Goal: Information Seeking & Learning: Learn about a topic

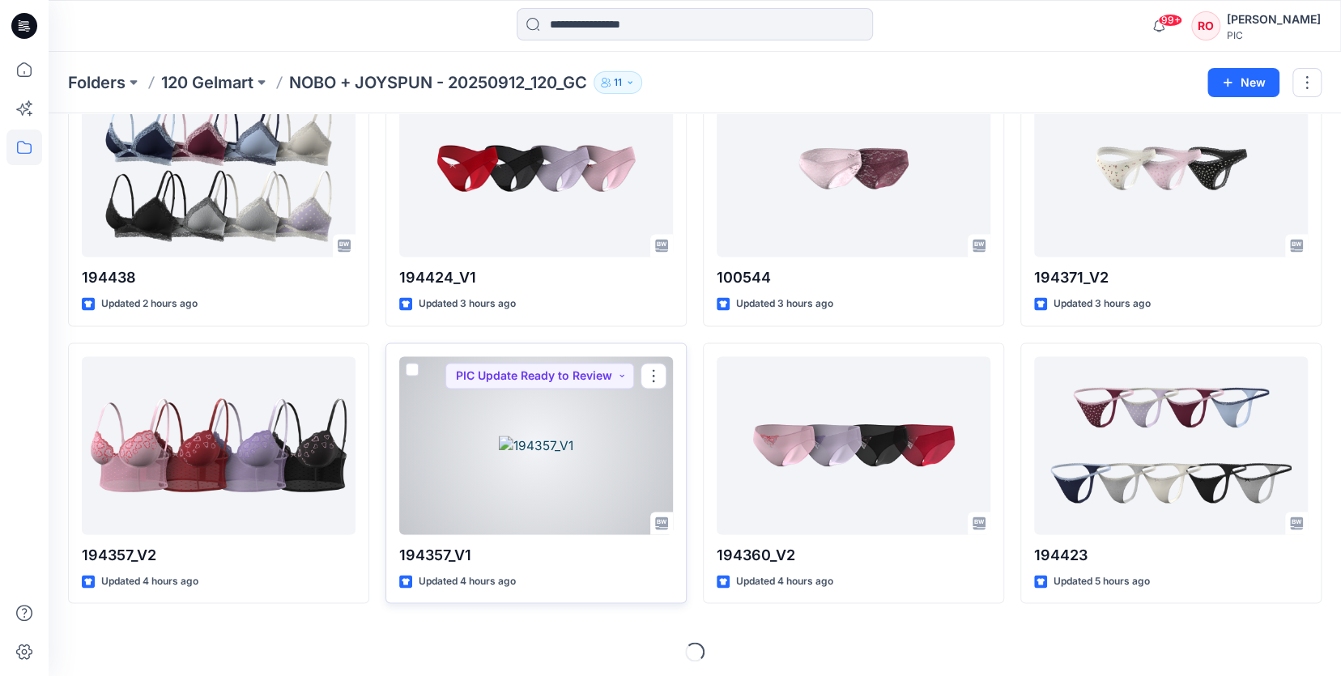
scroll to position [1225, 0]
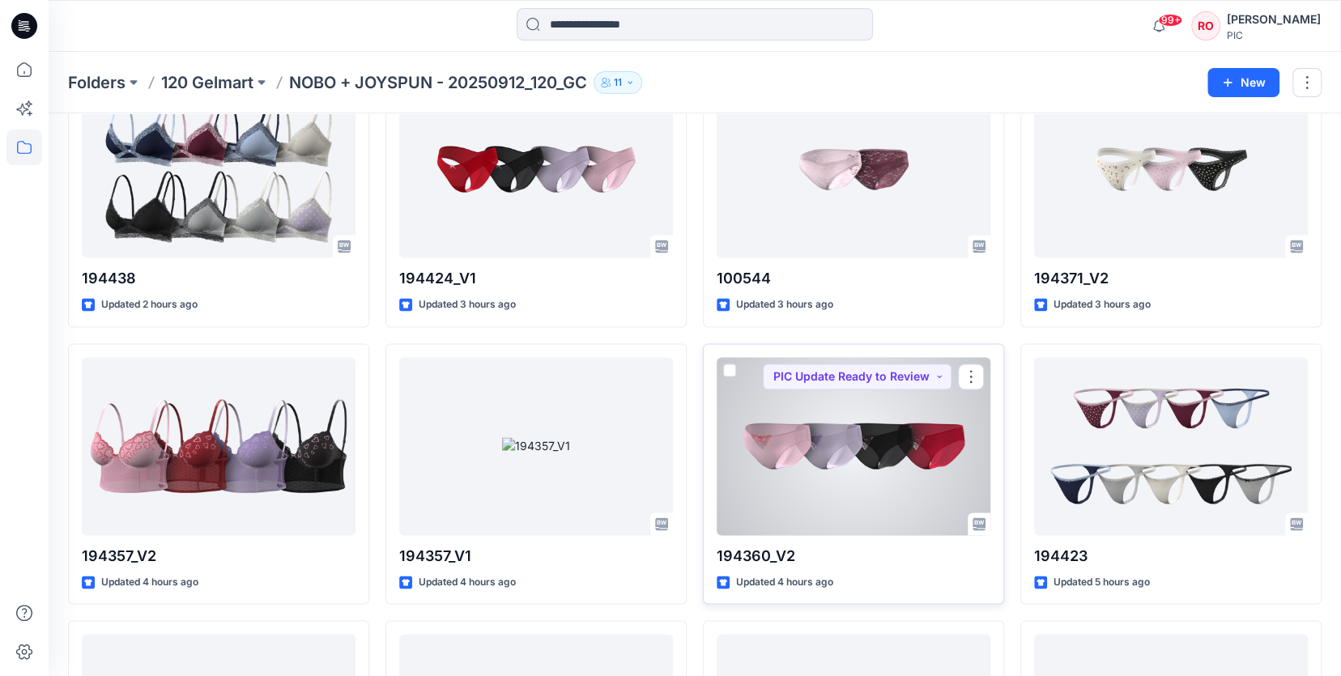
click at [796, 454] on div at bounding box center [854, 446] width 274 height 178
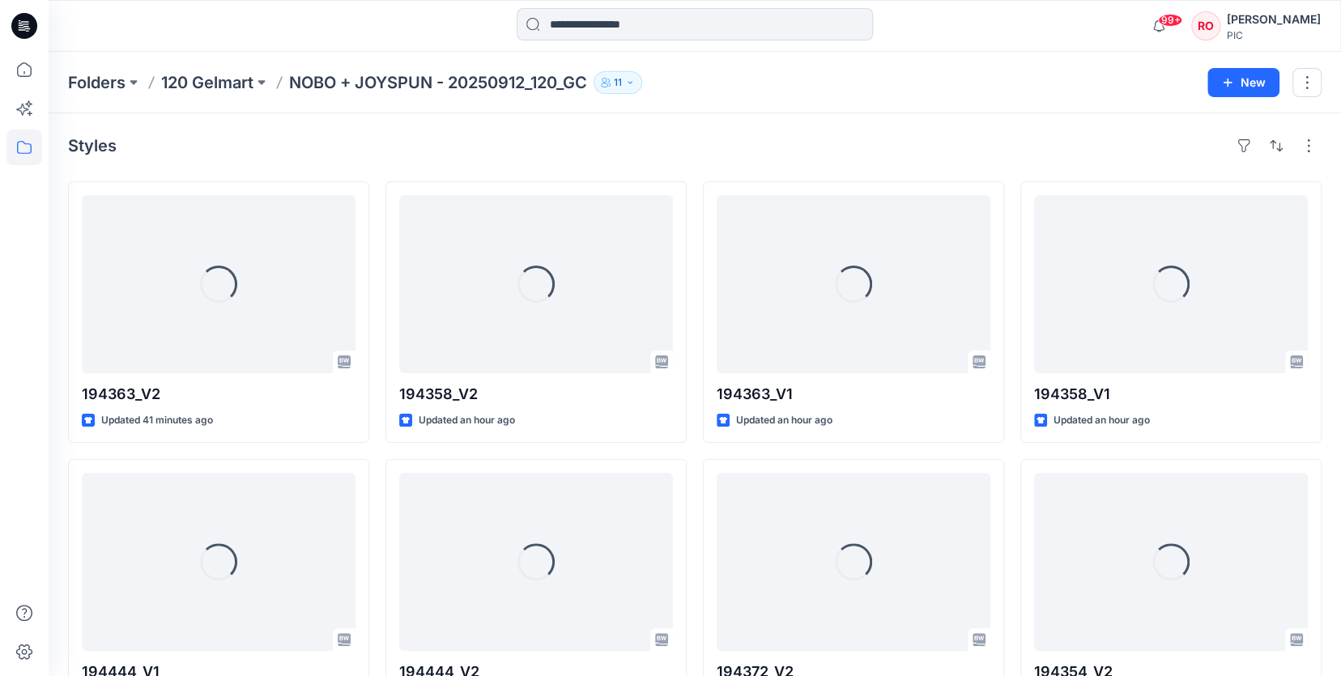
scroll to position [1225, 0]
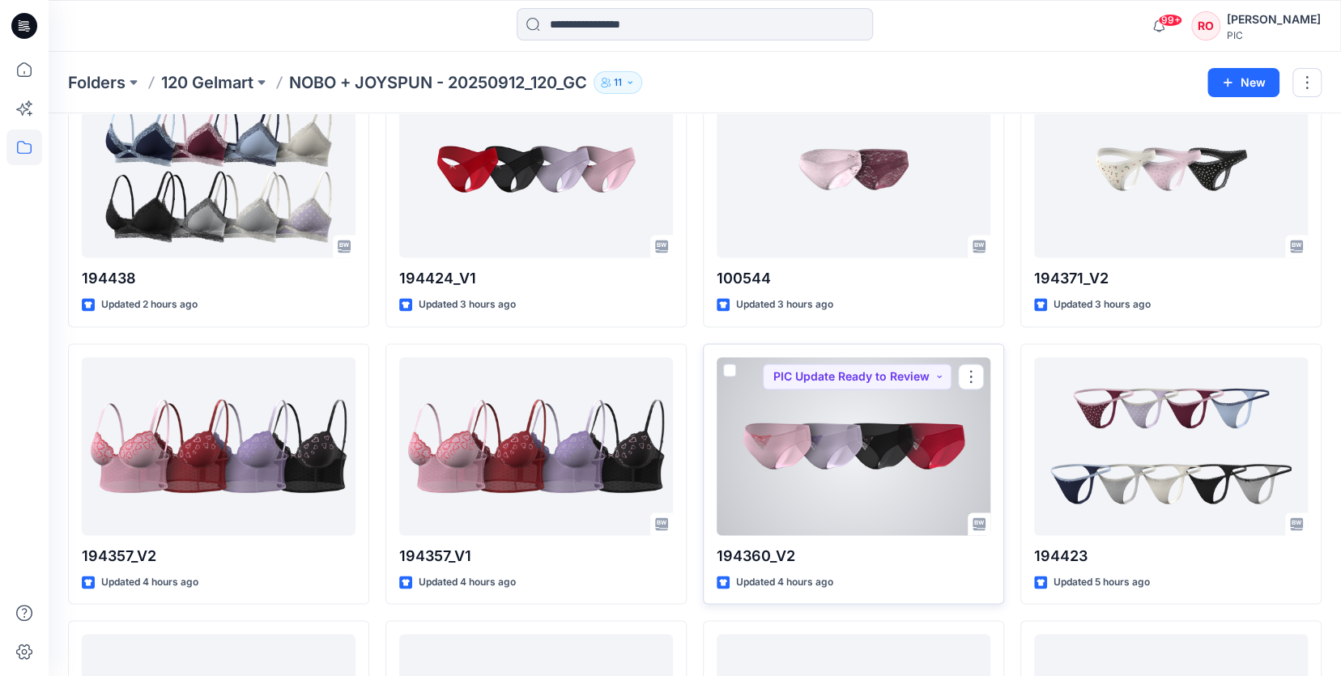
click at [831, 417] on div at bounding box center [854, 446] width 274 height 178
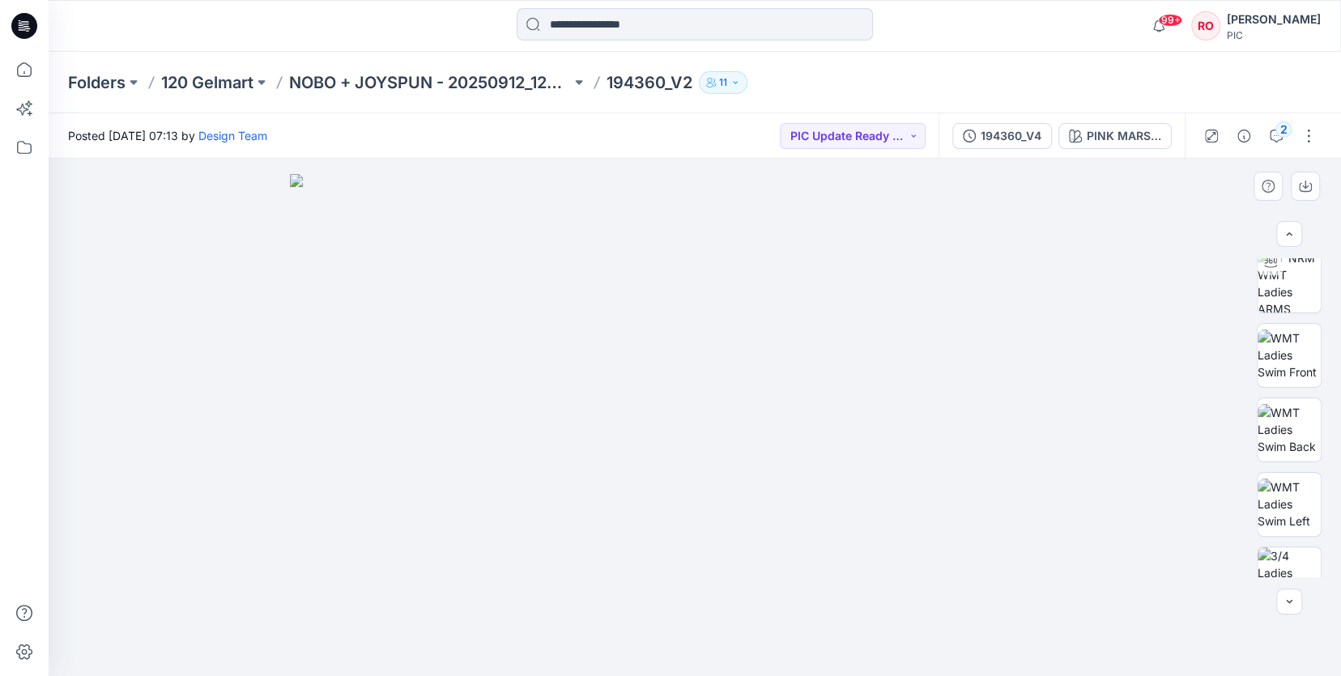
scroll to position [192, 0]
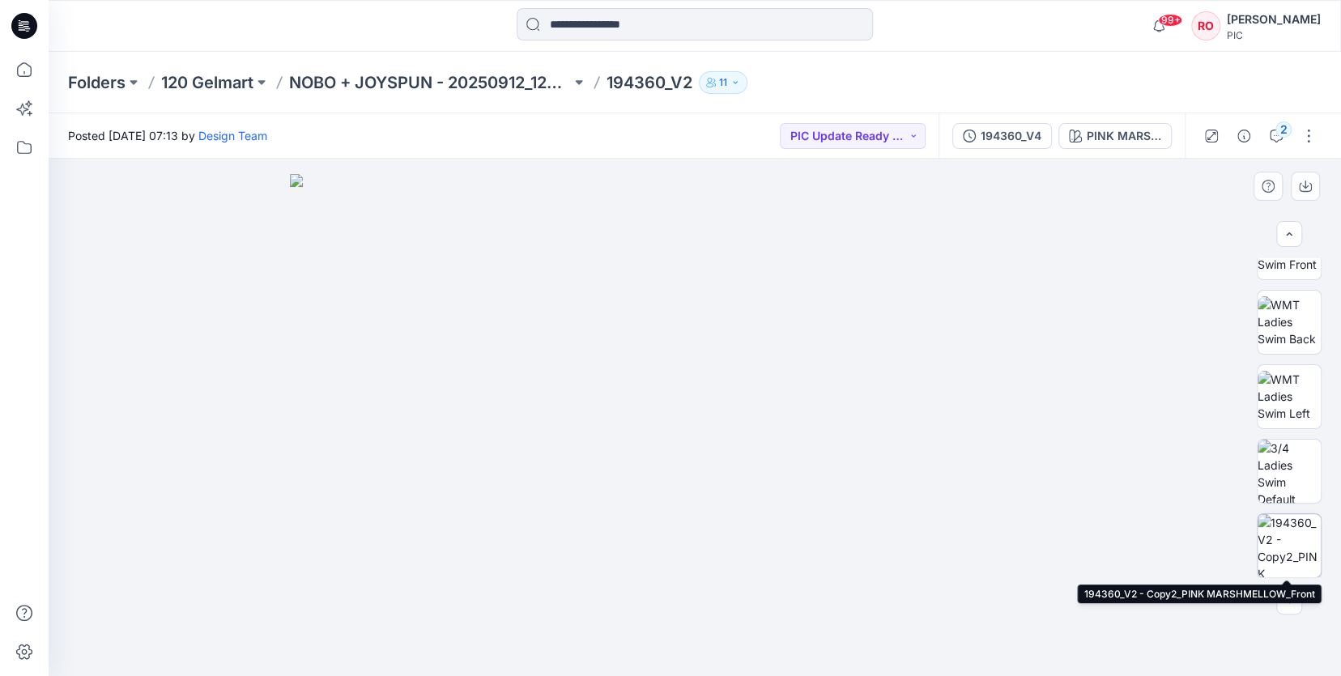
click at [1293, 552] on img at bounding box center [1289, 545] width 63 height 63
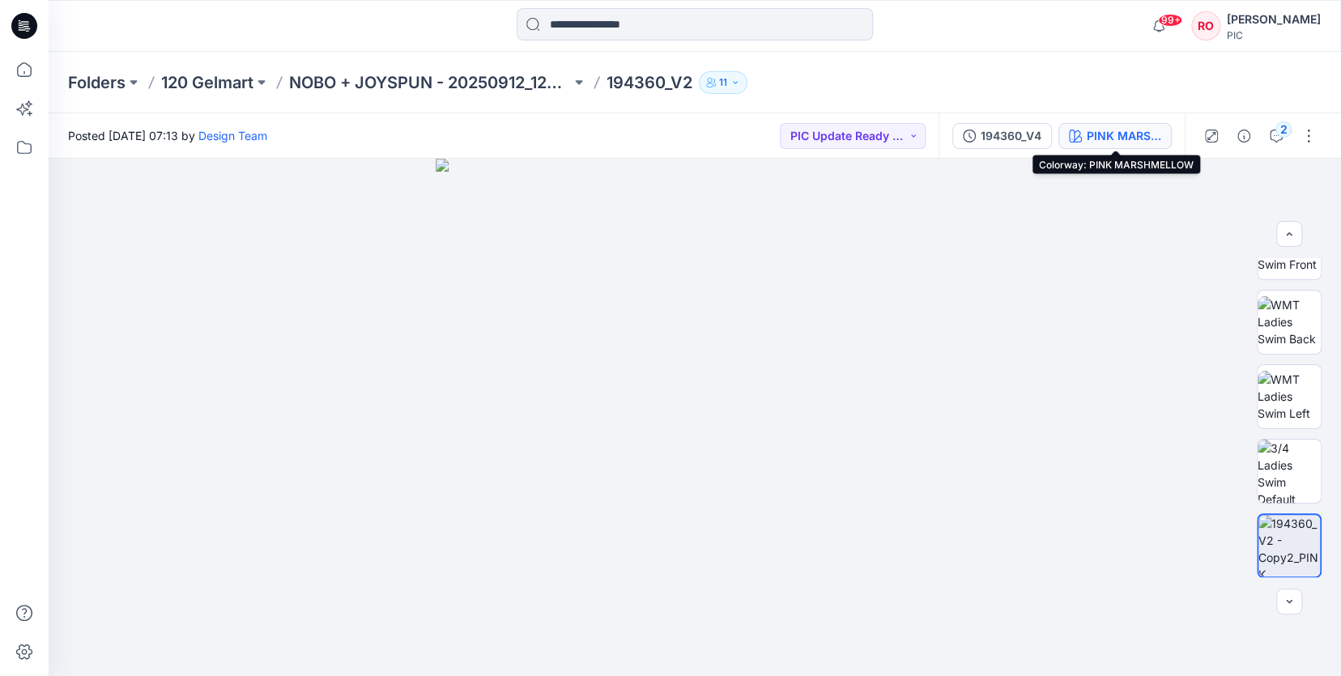
click at [1132, 140] on div "PINK MARSHMELLOW" at bounding box center [1124, 136] width 75 height 18
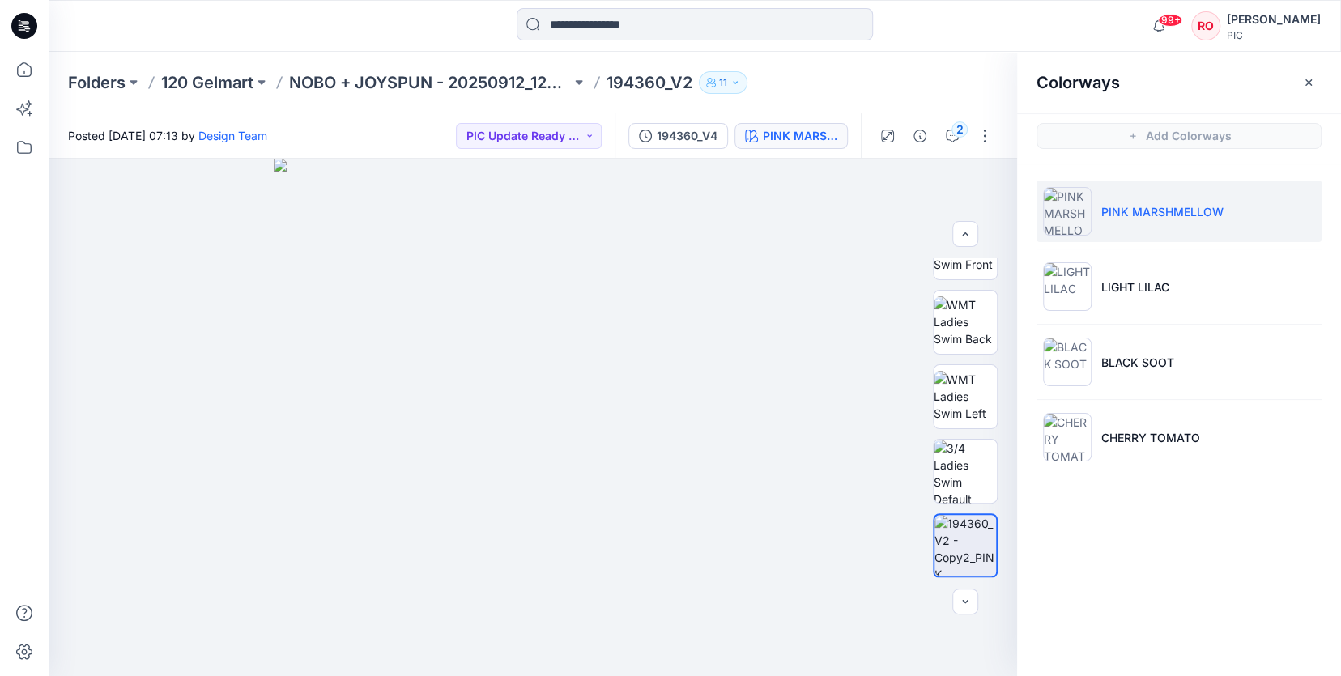
click at [1106, 326] on ul "PINK MARSHMELLOW LIGHT LILAC BLACK SOOT CHERRY TOMATO" at bounding box center [1179, 324] width 324 height 320
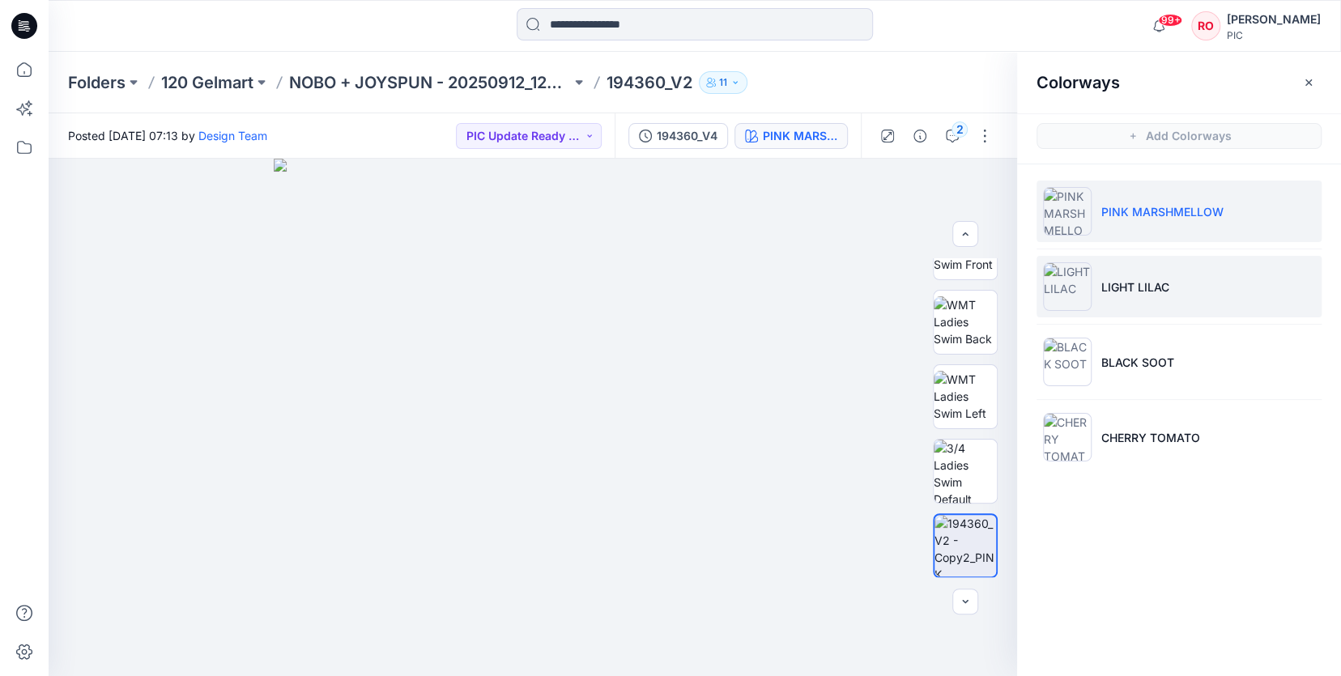
click at [1101, 286] on p "LIGHT LILAC" at bounding box center [1135, 287] width 68 height 17
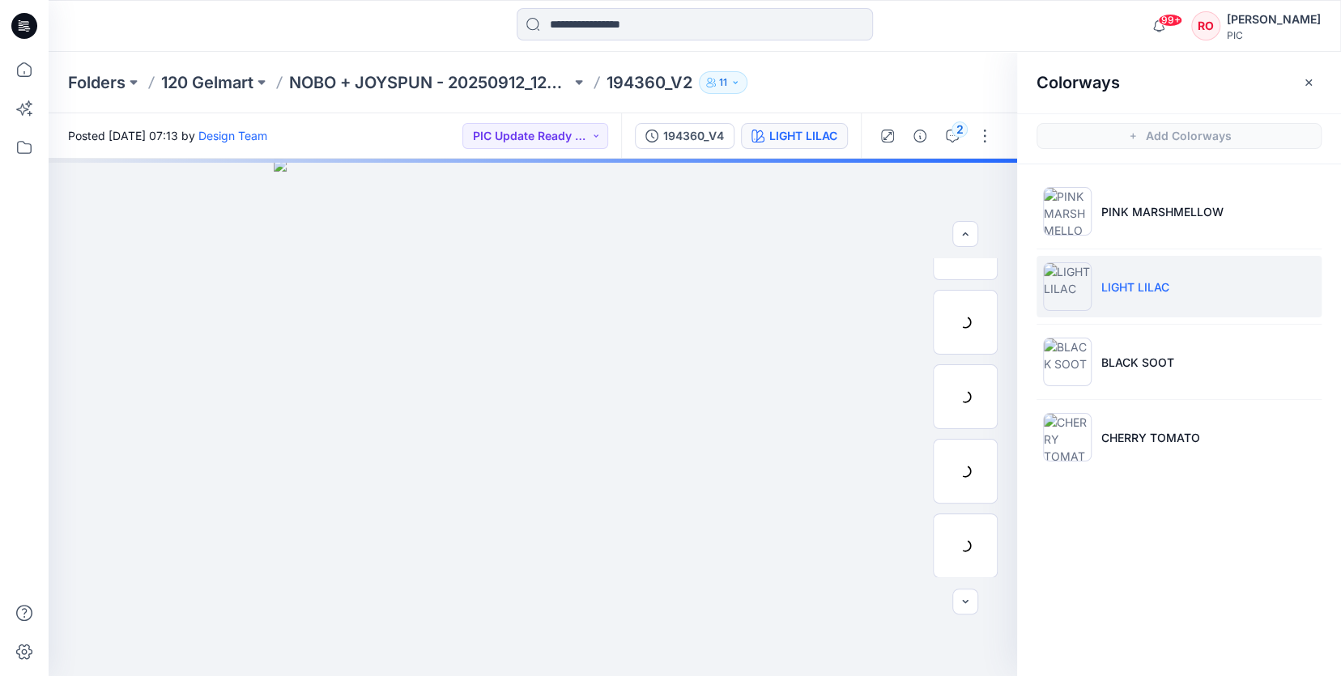
click at [1100, 285] on li "LIGHT LILAC" at bounding box center [1179, 287] width 285 height 62
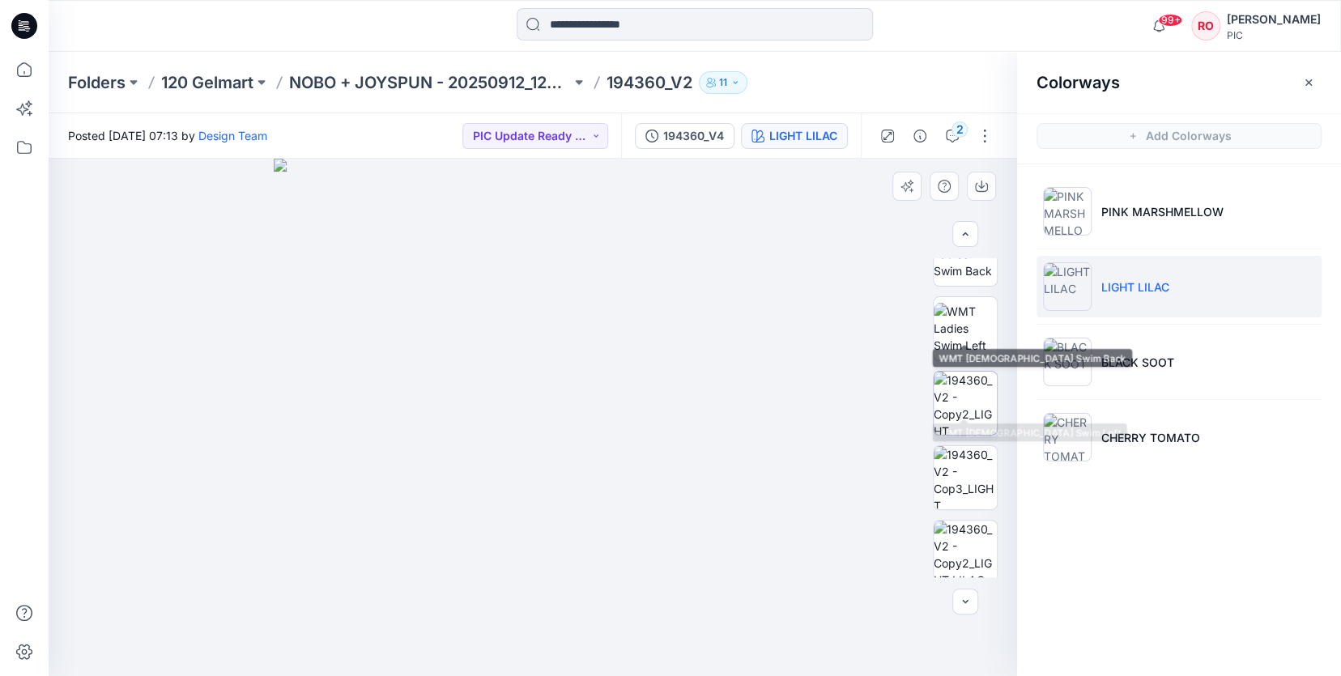
scroll to position [358, 0]
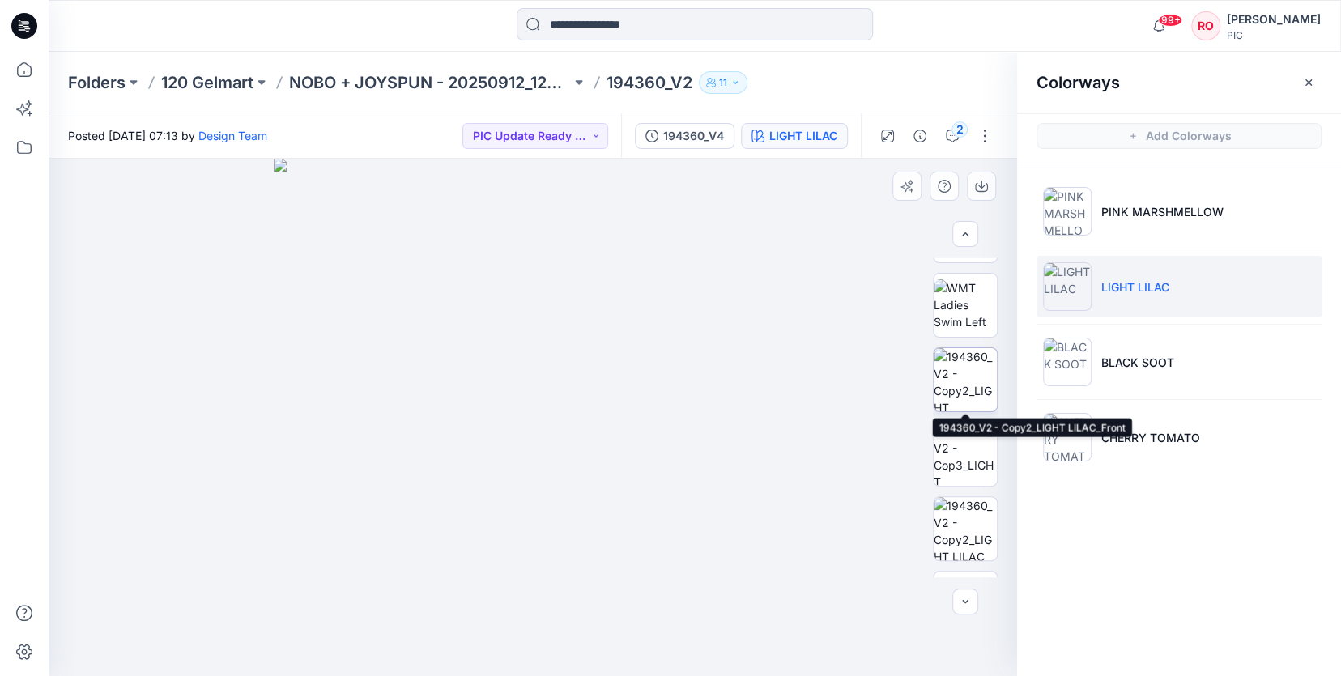
click at [959, 377] on img at bounding box center [965, 379] width 63 height 63
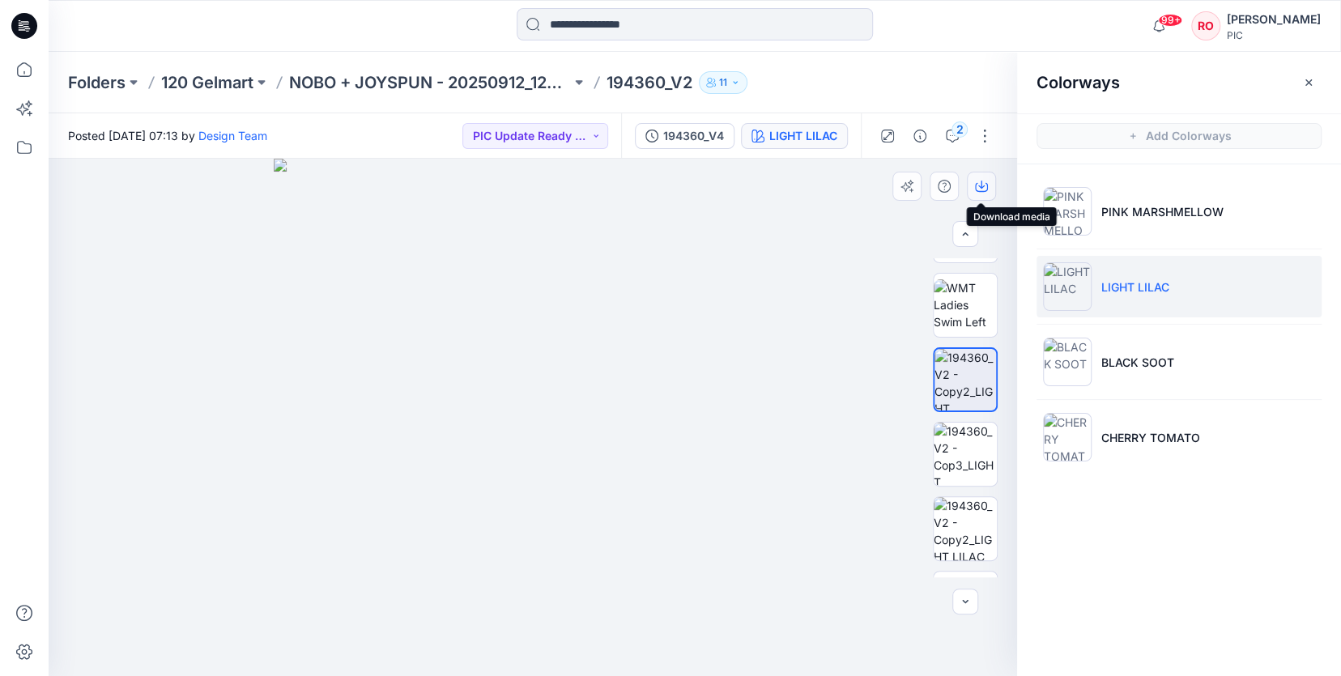
click at [971, 185] on button "button" at bounding box center [981, 186] width 29 height 29
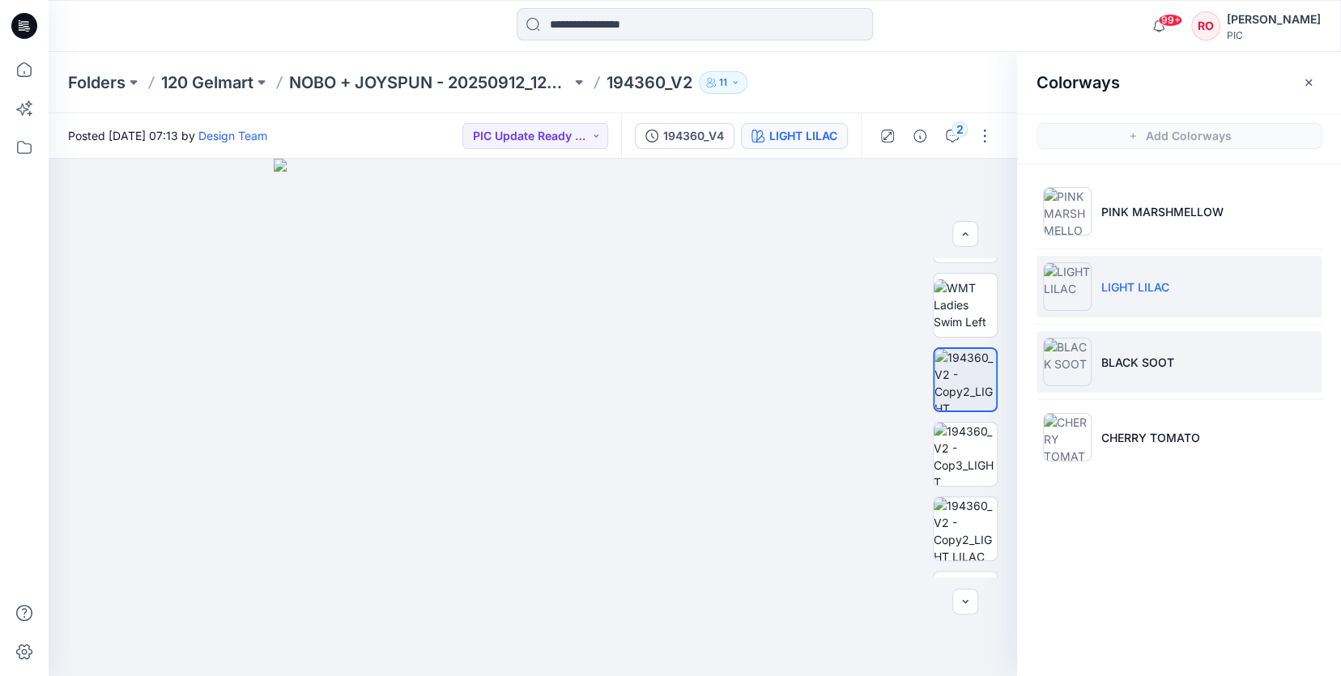
click at [1118, 369] on p "BLACK SOOT" at bounding box center [1137, 362] width 73 height 17
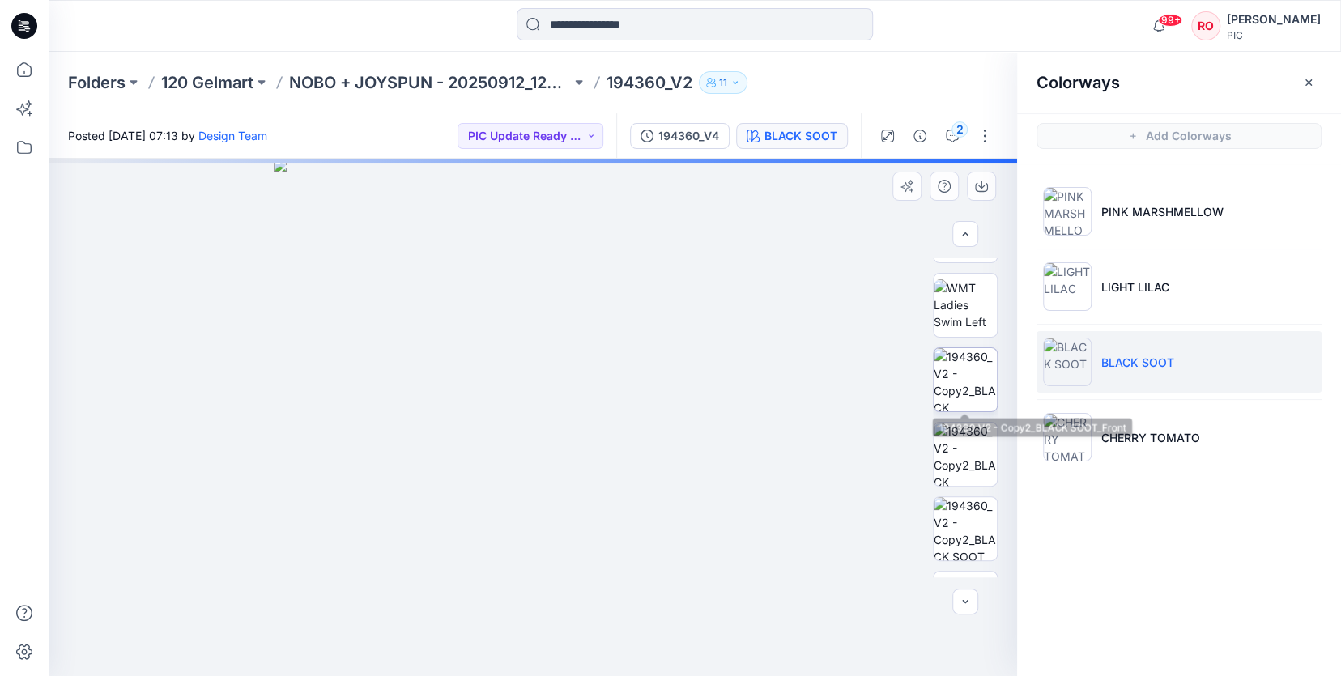
click at [977, 375] on img at bounding box center [965, 379] width 63 height 63
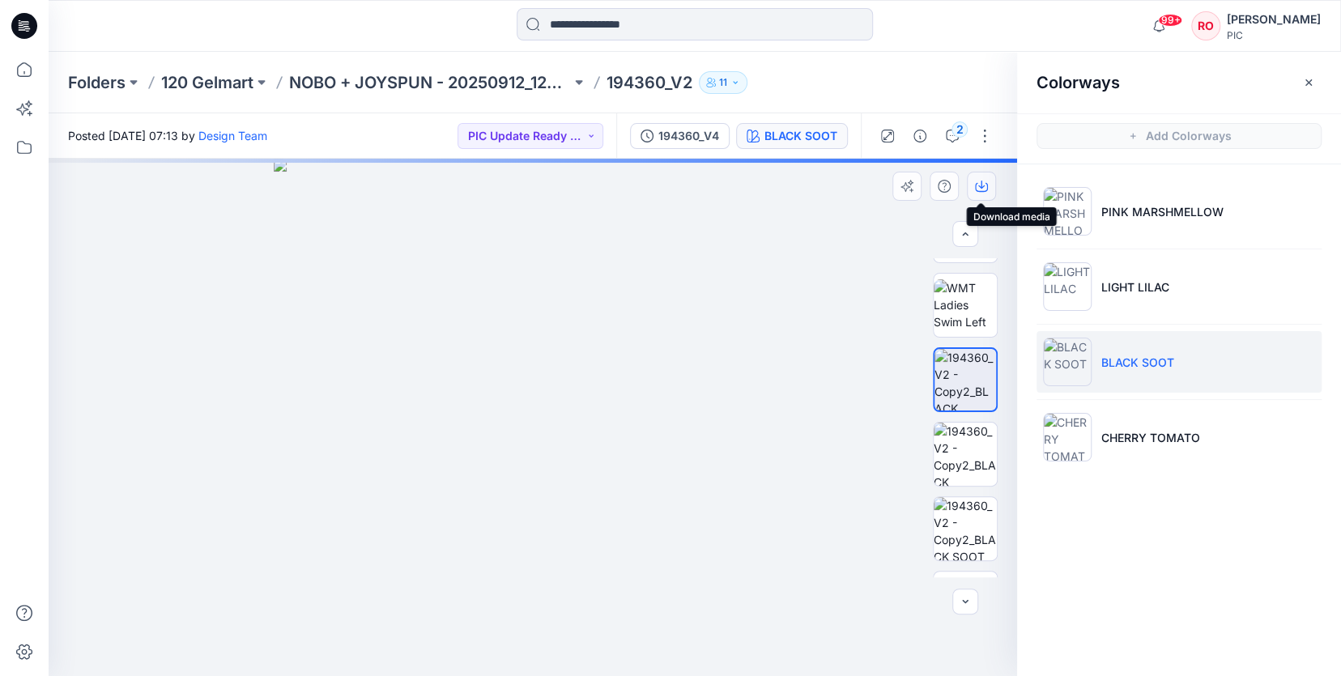
click at [982, 181] on icon "button" at bounding box center [981, 186] width 13 height 13
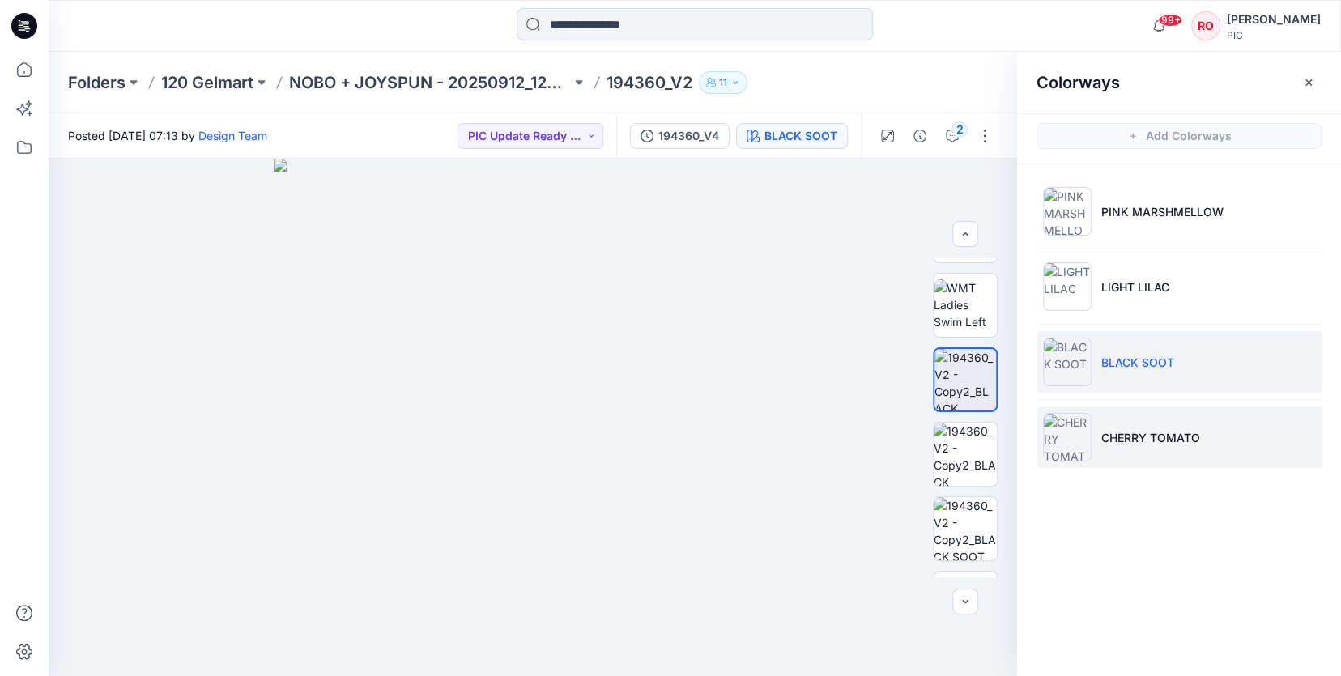
click at [1163, 441] on p "CHERRY TOMATO" at bounding box center [1150, 437] width 99 height 17
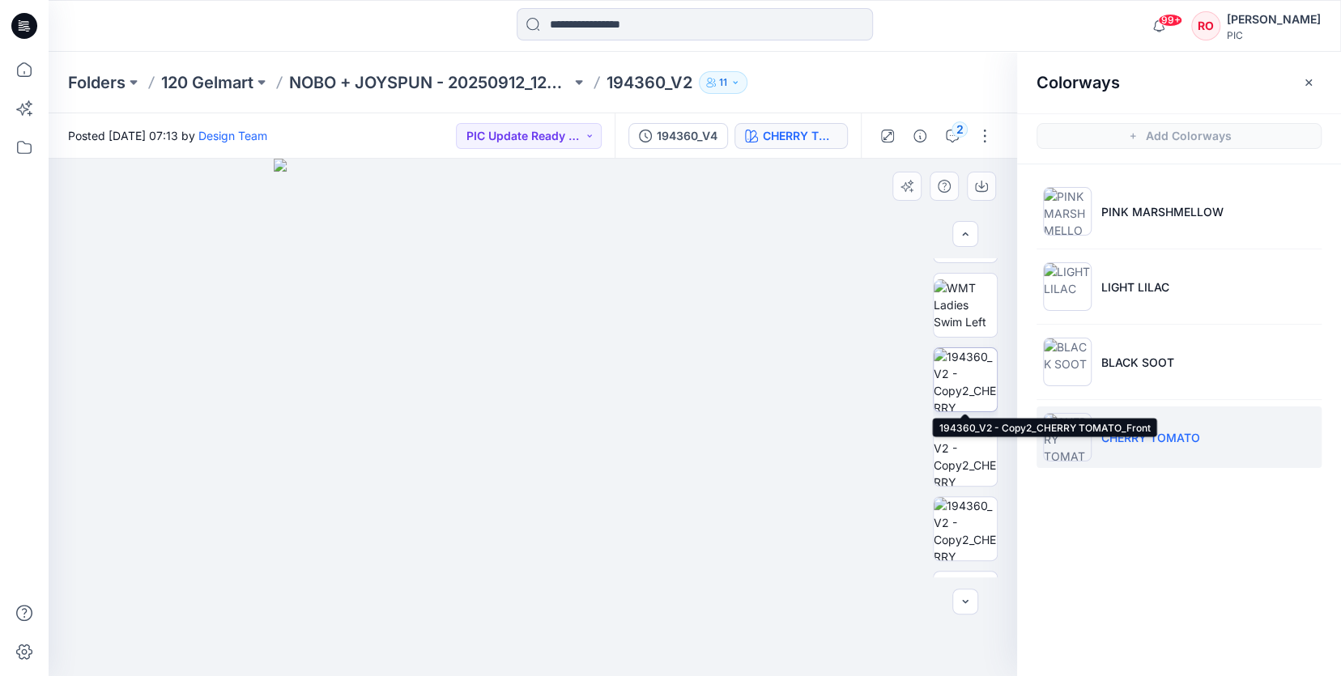
click at [982, 363] on img at bounding box center [965, 379] width 63 height 63
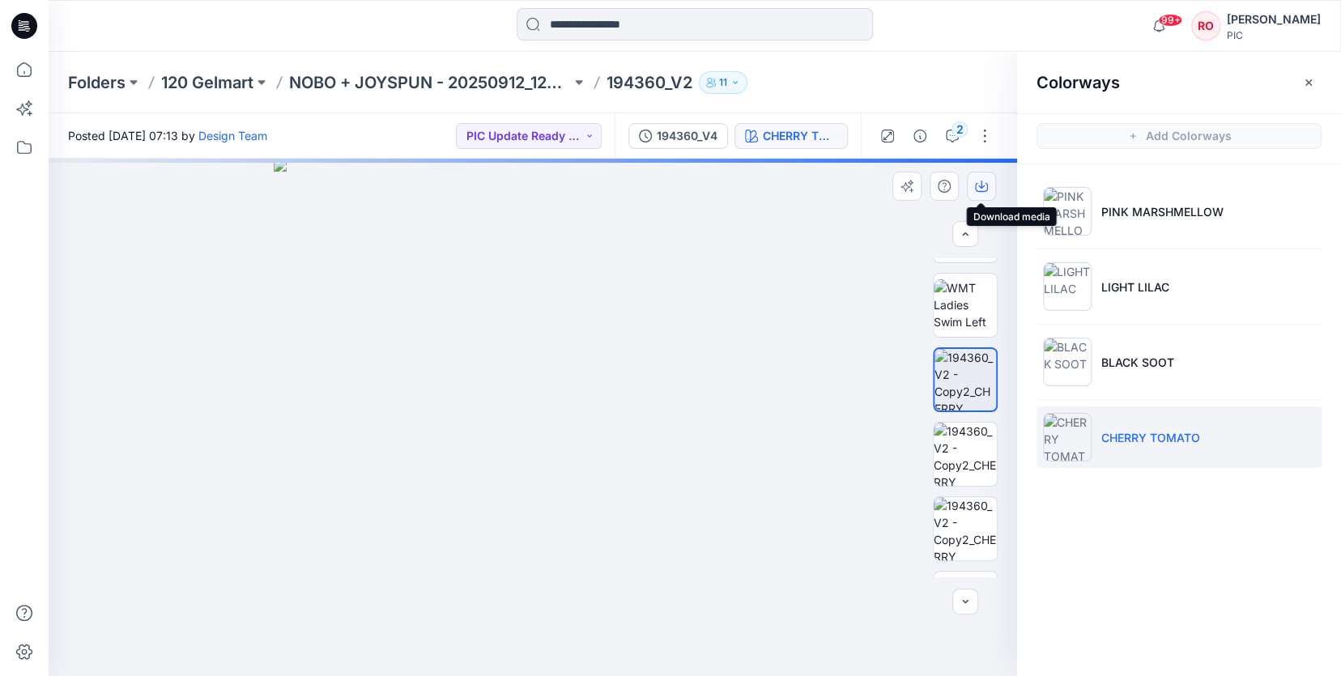
click at [977, 180] on icon "button" at bounding box center [981, 186] width 13 height 13
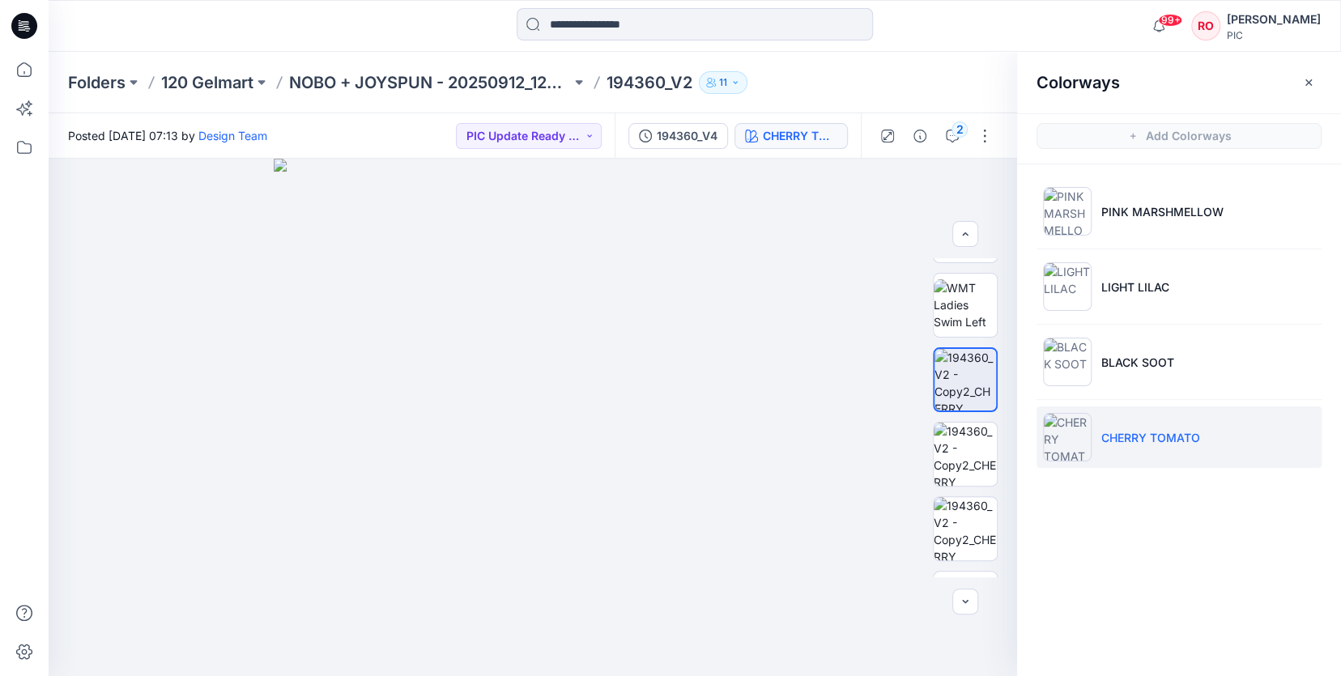
click at [659, 83] on p "194360_V2" at bounding box center [650, 82] width 86 height 23
click at [529, 79] on p "NOBO + JOYSPUN - 20250912_120_GC" at bounding box center [430, 82] width 282 height 23
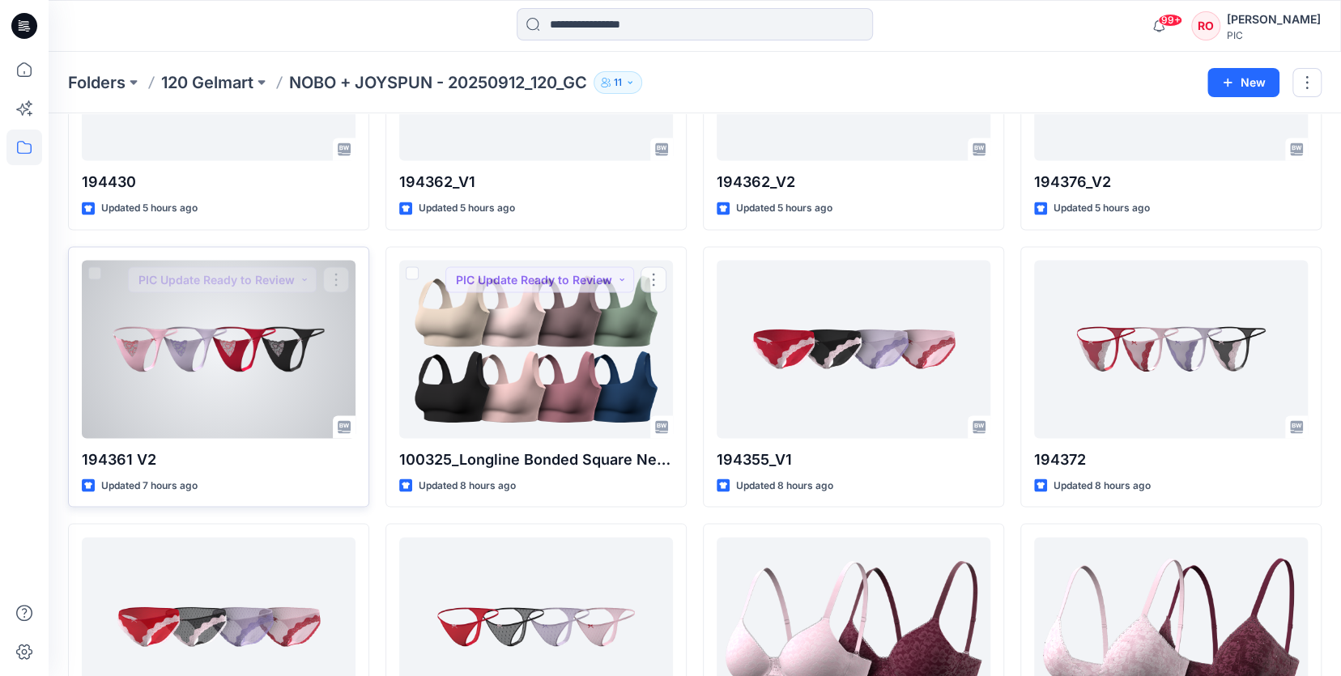
scroll to position [1884, 0]
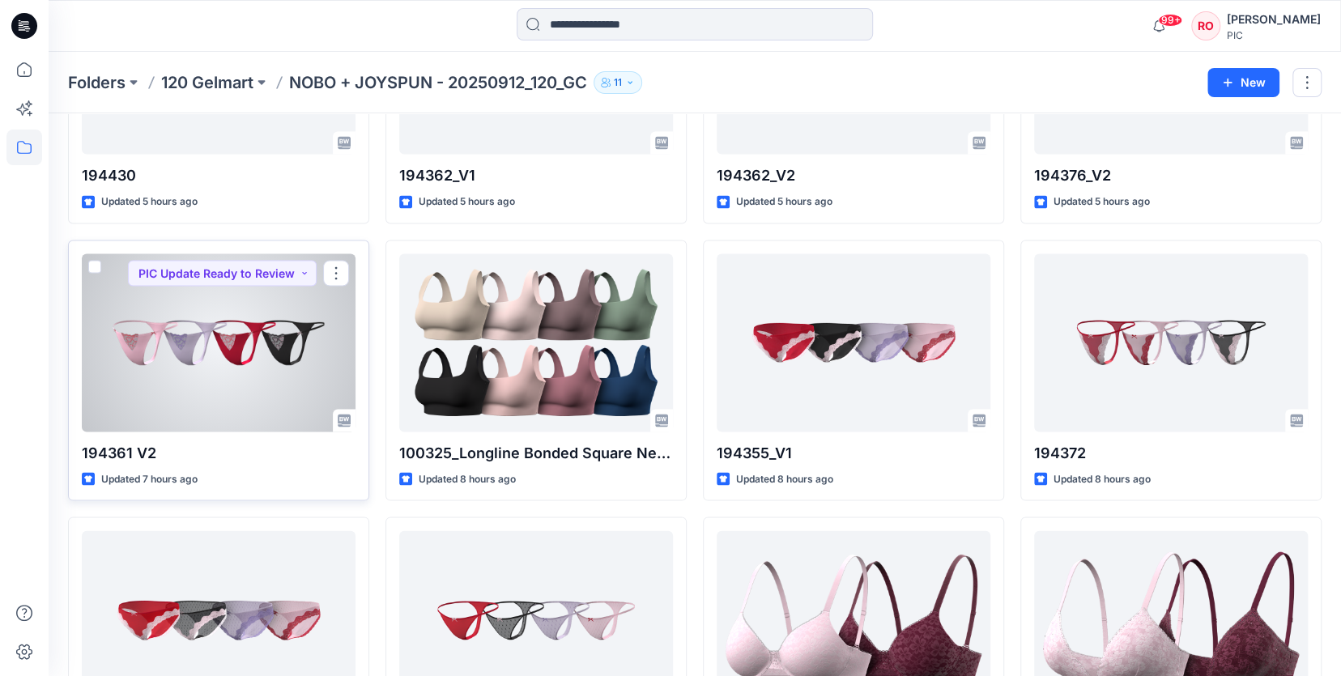
click at [275, 327] on div at bounding box center [219, 342] width 274 height 178
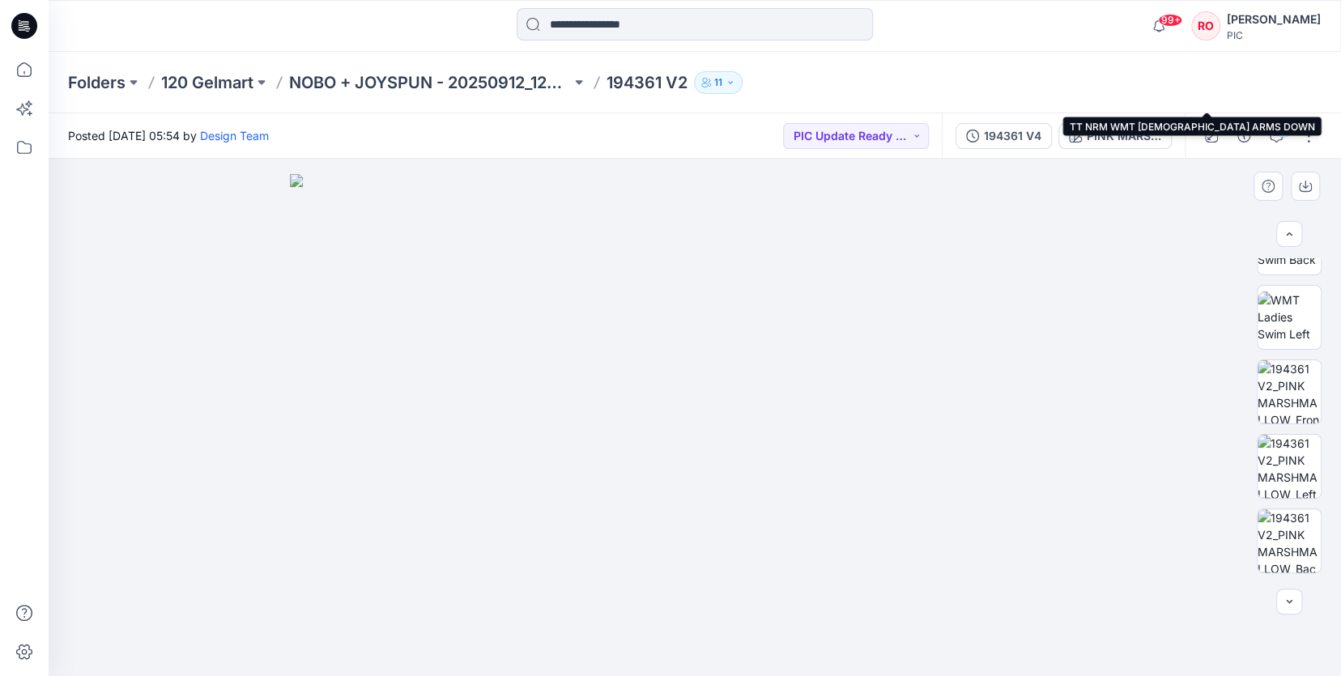
scroll to position [367, 0]
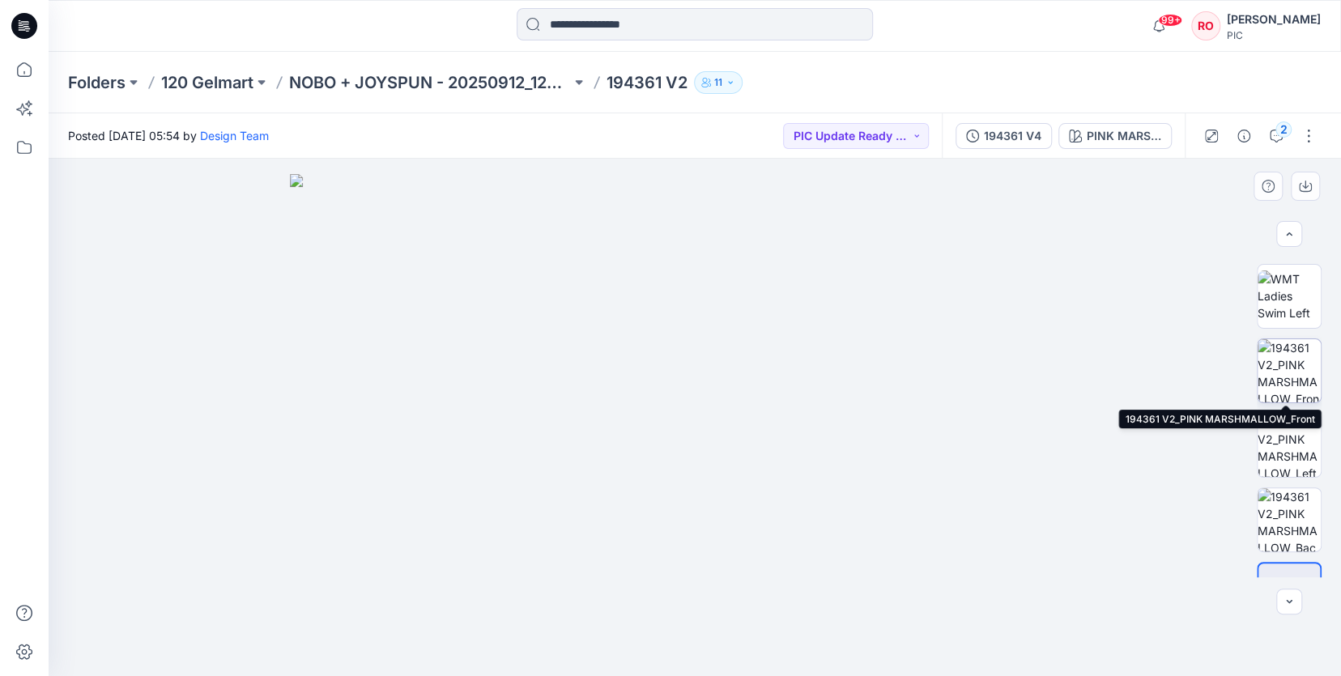
click at [1279, 379] on img at bounding box center [1289, 370] width 63 height 63
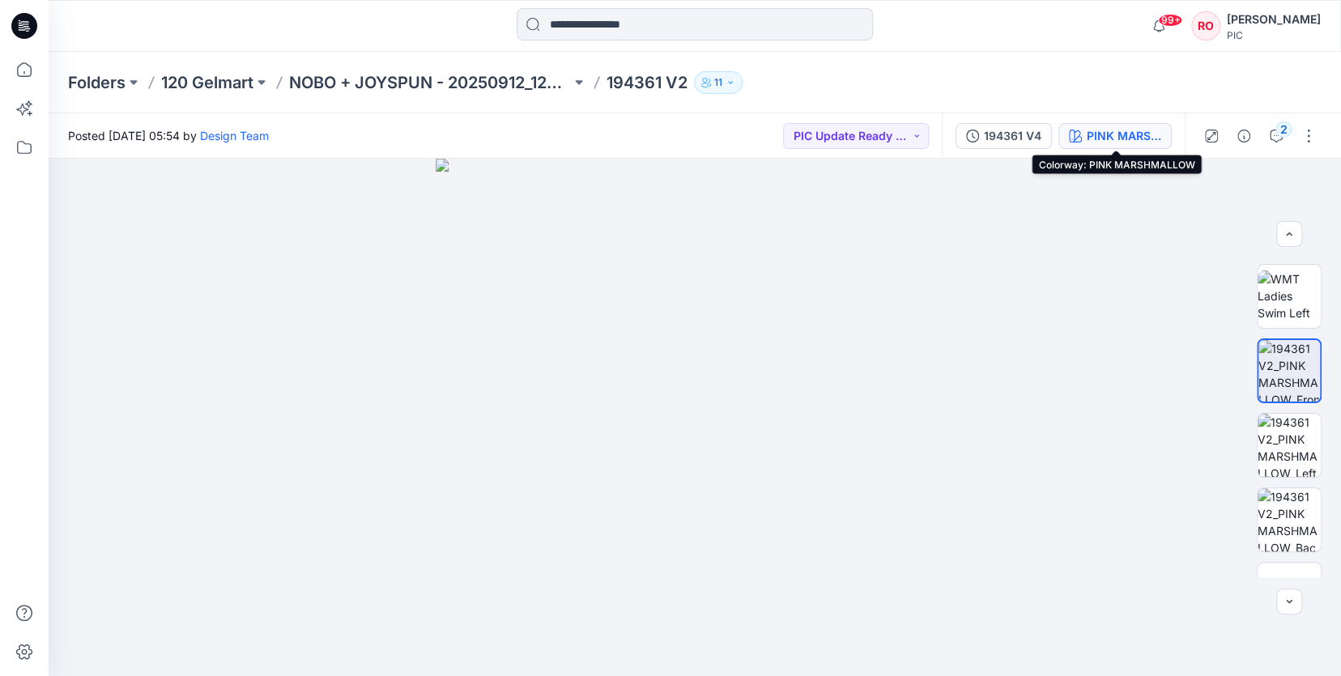
click at [1159, 140] on div "PINK MARSHMALLOW" at bounding box center [1124, 136] width 75 height 18
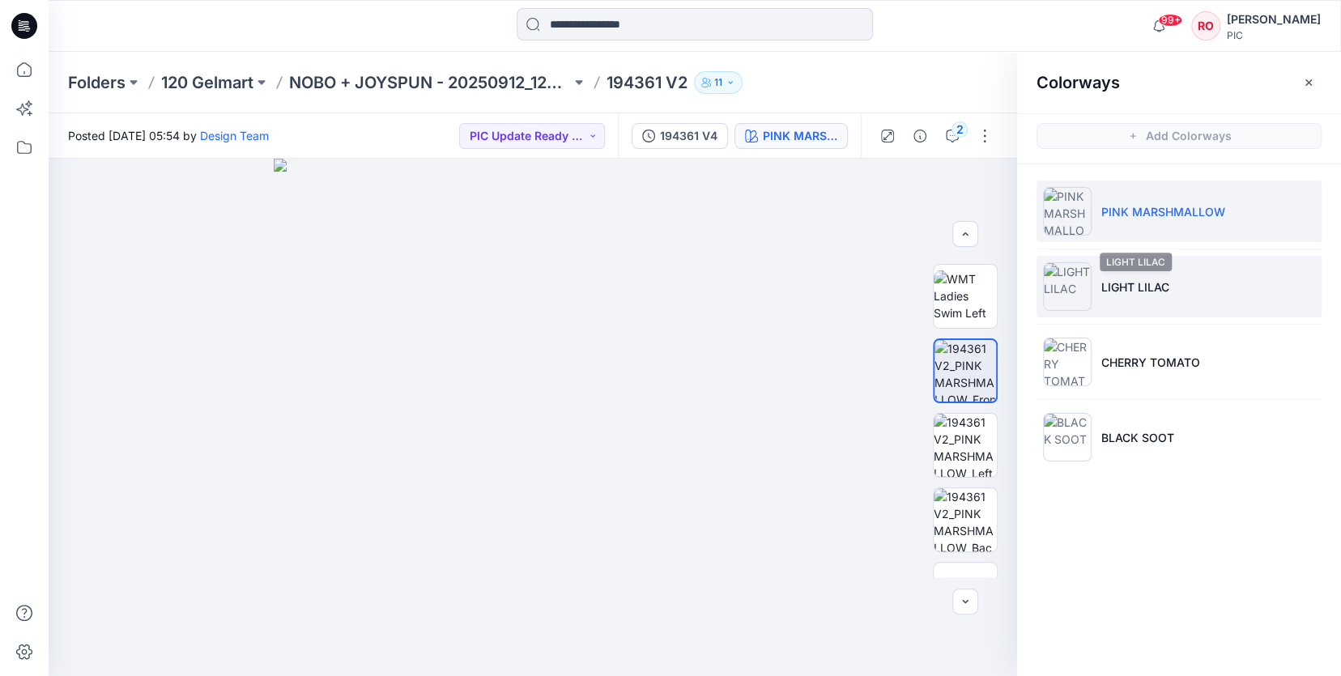
click at [1128, 270] on li "LIGHT LILAC" at bounding box center [1179, 287] width 285 height 62
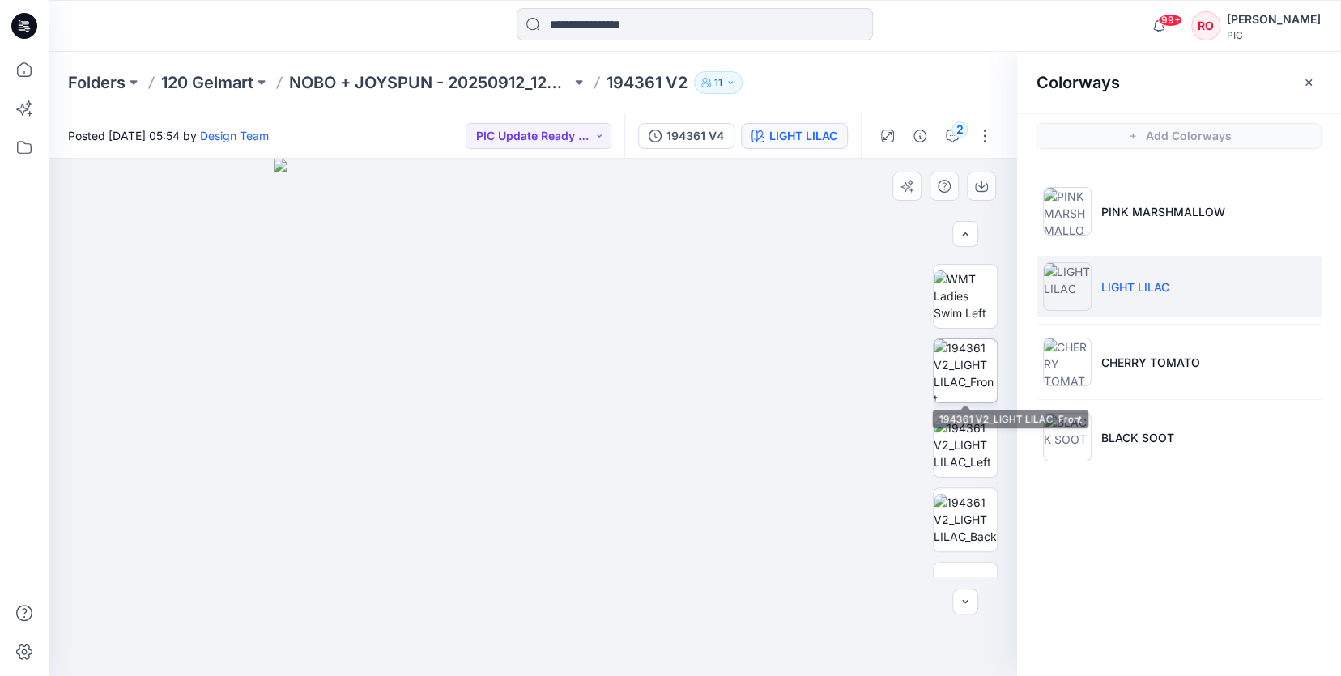
click at [975, 357] on img at bounding box center [965, 370] width 63 height 63
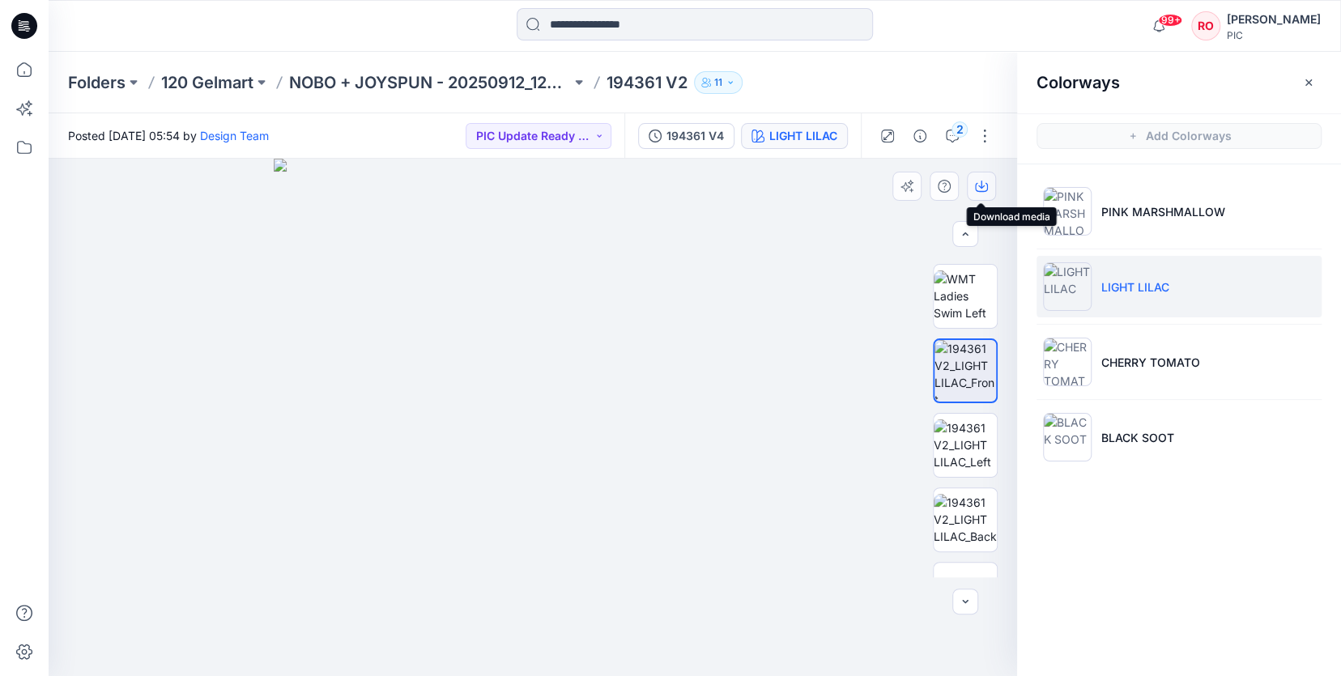
click at [981, 190] on icon "button" at bounding box center [981, 186] width 13 height 13
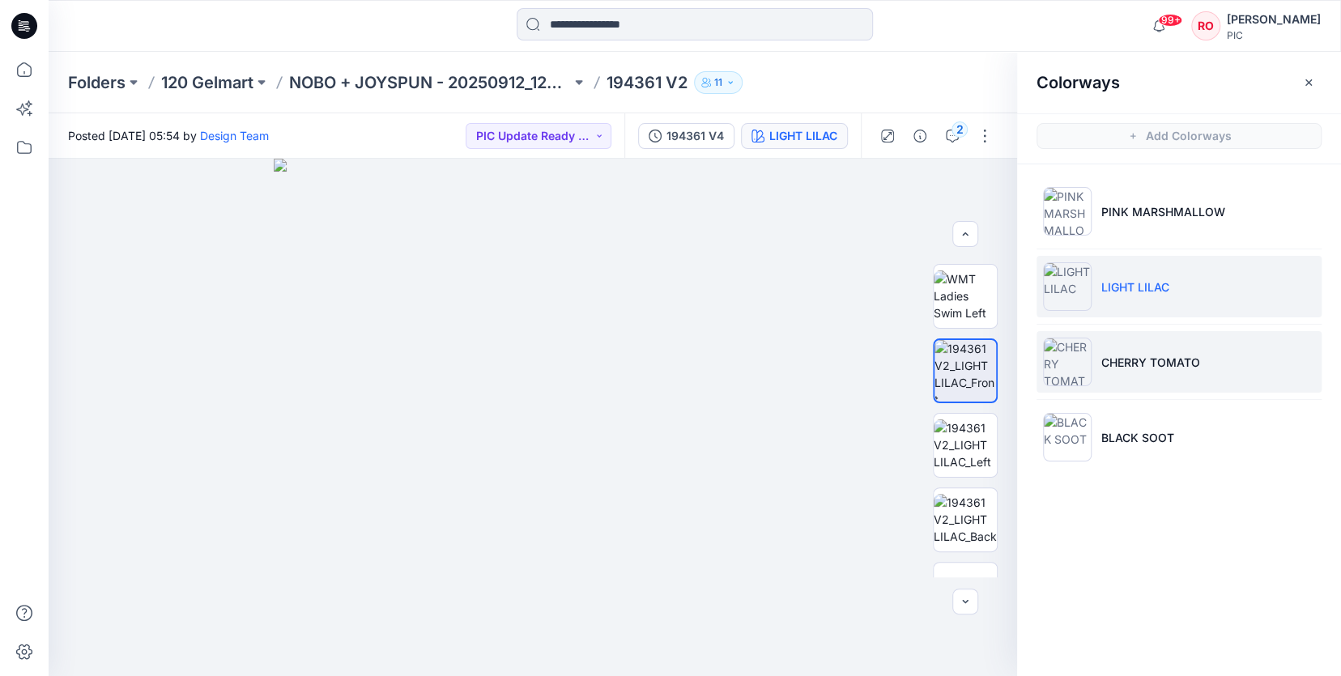
click at [1110, 350] on li "CHERRY TOMATO" at bounding box center [1179, 362] width 285 height 62
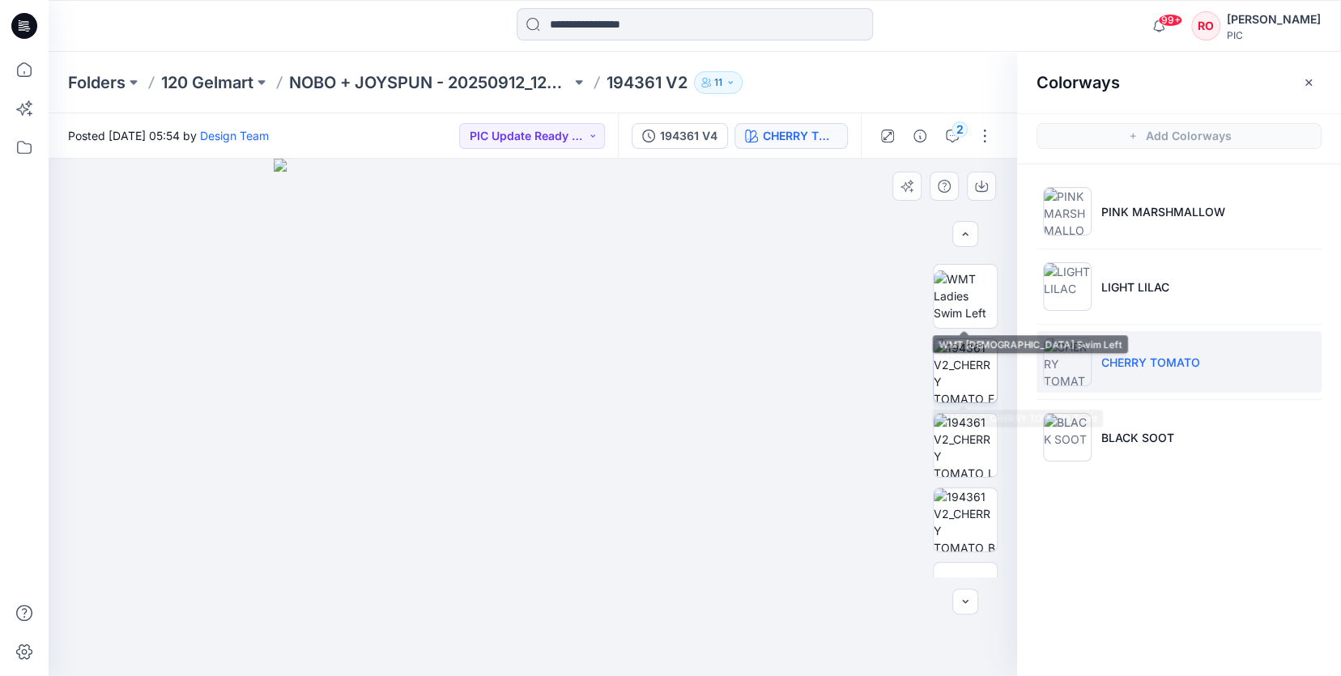
click at [976, 345] on img at bounding box center [965, 370] width 63 height 63
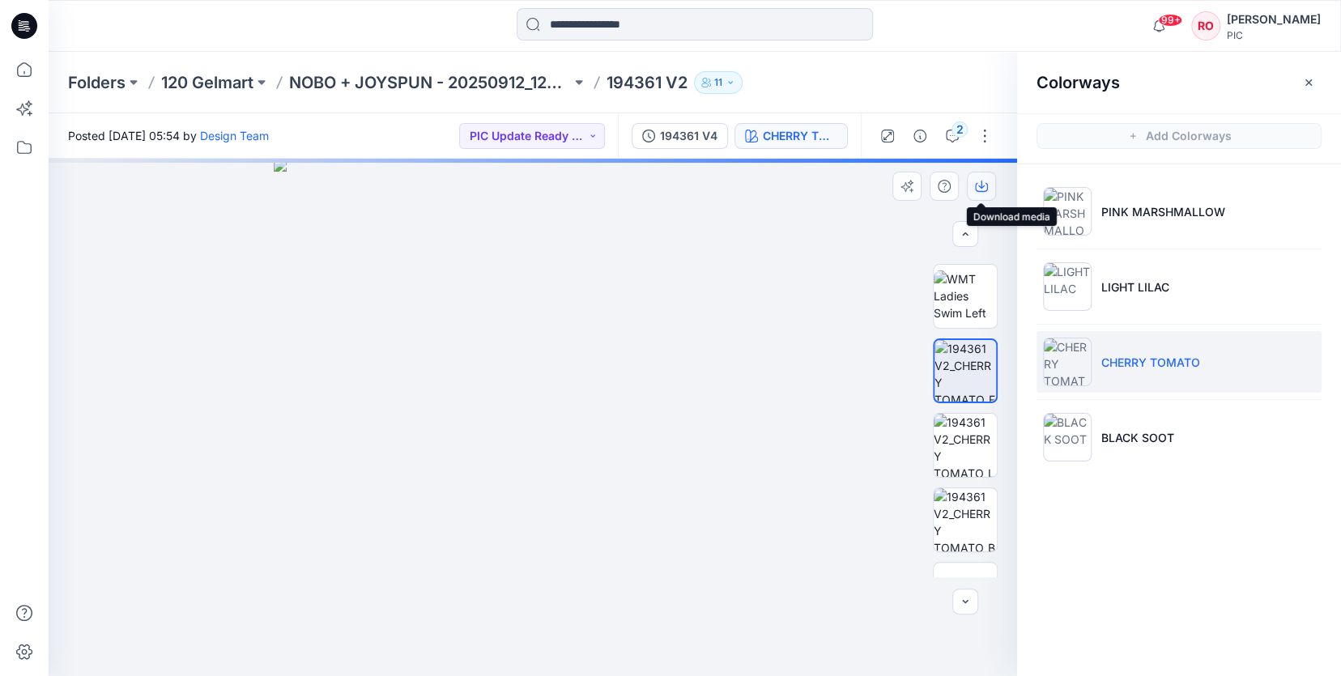
click at [982, 187] on icon "button" at bounding box center [981, 185] width 6 height 8
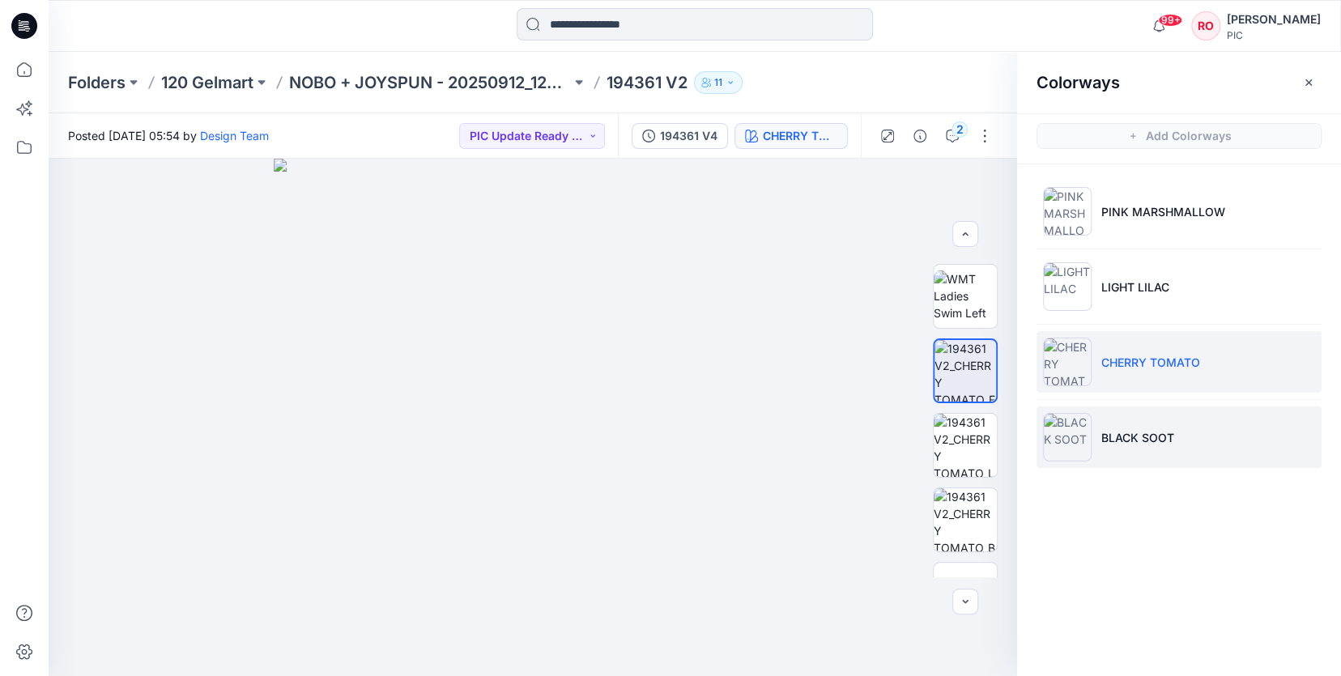
click at [1142, 432] on p "BLACK SOOT" at bounding box center [1137, 437] width 73 height 17
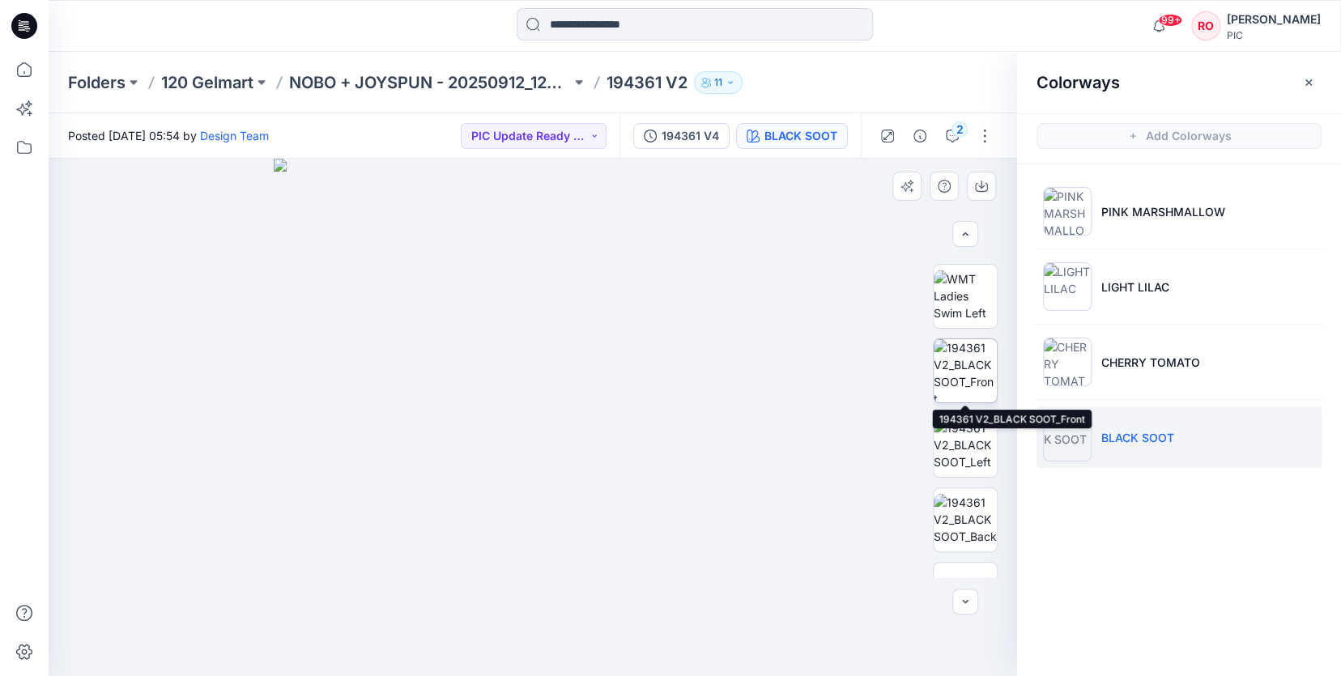
click at [966, 394] on img at bounding box center [965, 370] width 63 height 63
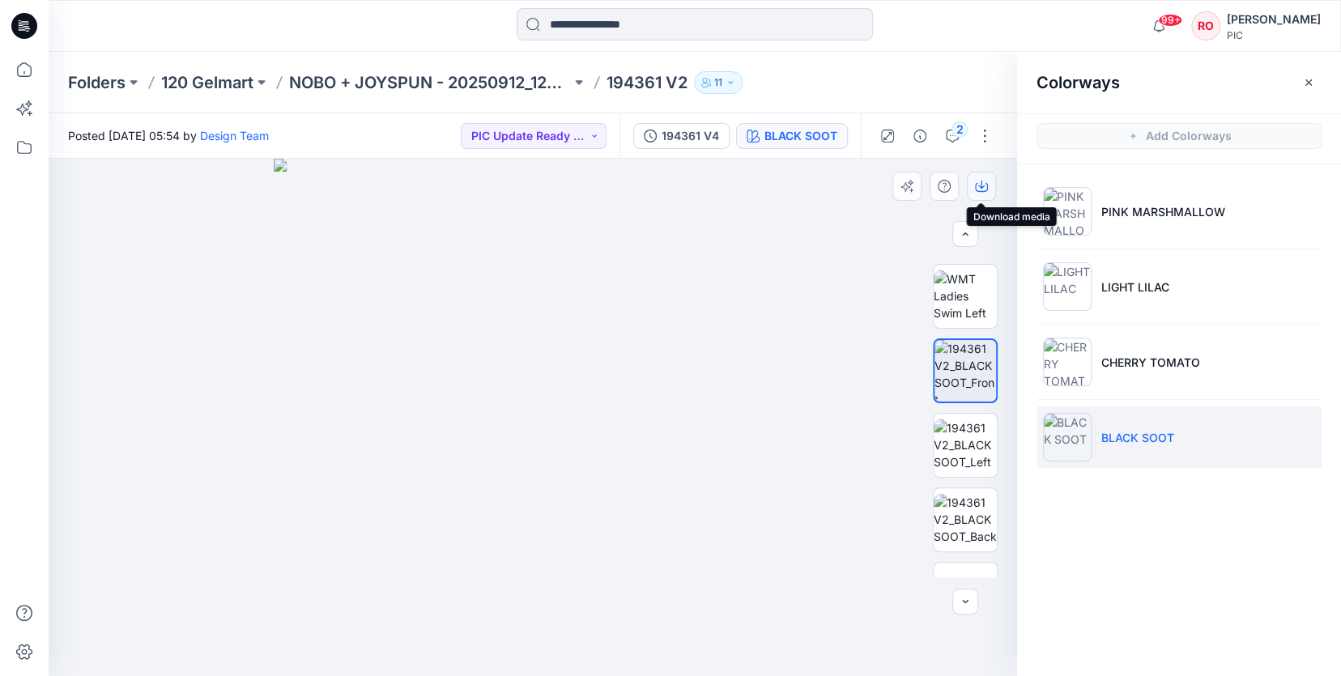
click at [976, 181] on icon "button" at bounding box center [981, 186] width 13 height 13
